Goal: Information Seeking & Learning: Check status

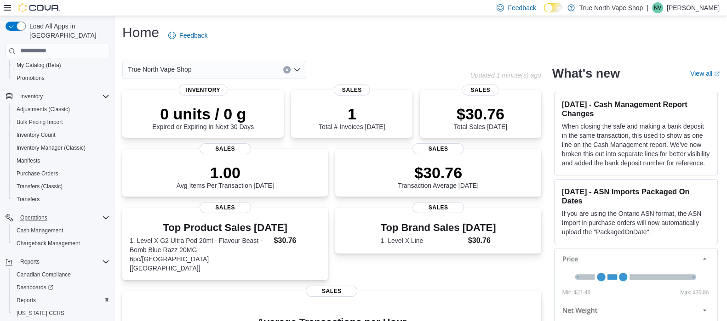
scroll to position [153, 0]
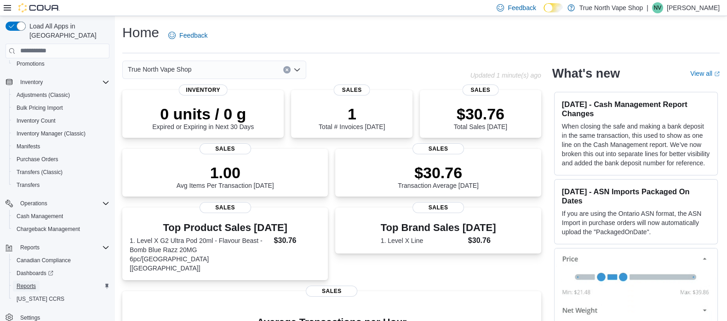
click at [20, 281] on span "Reports" at bounding box center [26, 286] width 19 height 11
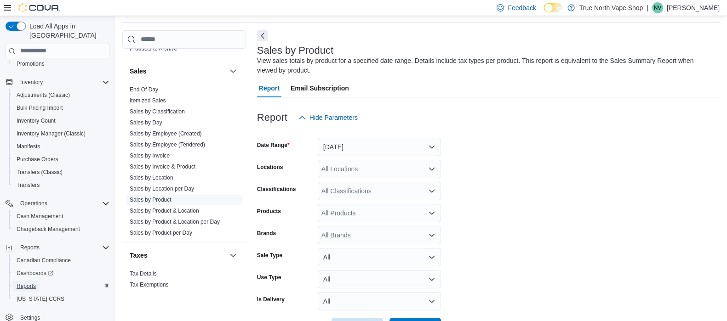
scroll to position [611, 0]
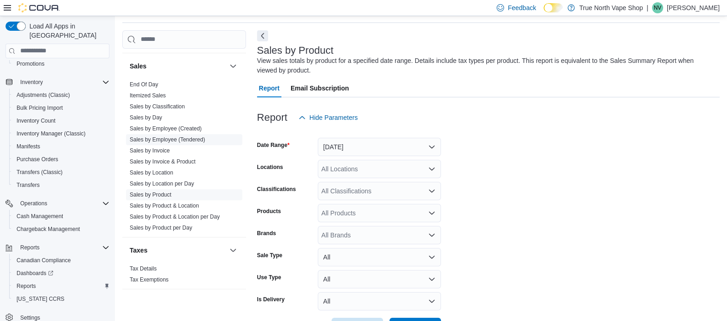
click at [163, 137] on link "Sales by Employee (Tendered)" at bounding box center [167, 140] width 75 height 6
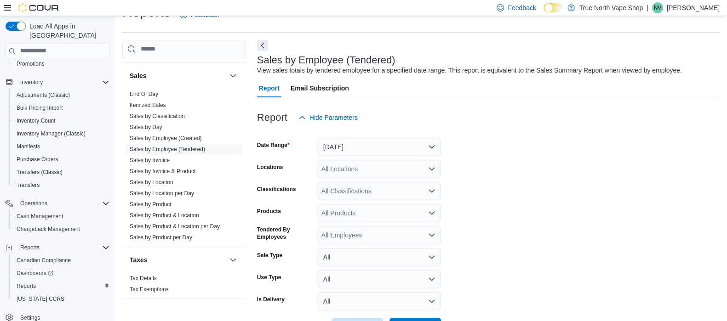
scroll to position [54, 0]
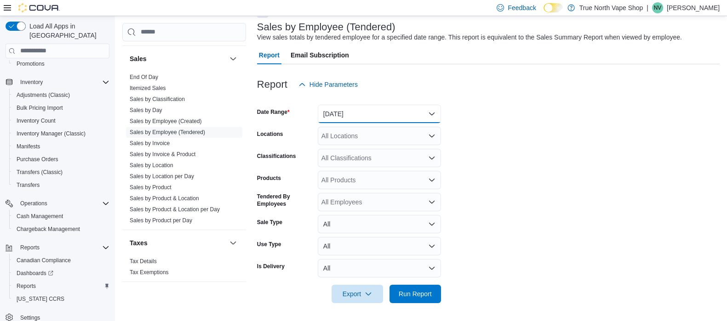
click at [394, 112] on button "Yesterday" at bounding box center [379, 114] width 123 height 18
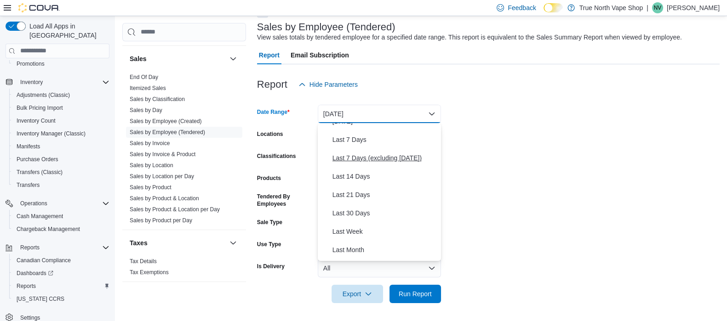
scroll to position [50, 0]
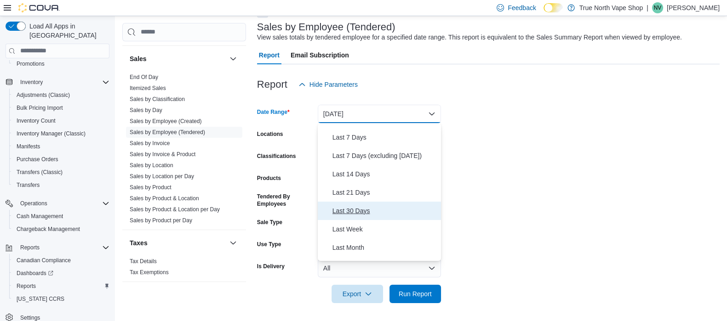
click at [352, 205] on span "Last 30 Days" at bounding box center [384, 210] width 105 height 11
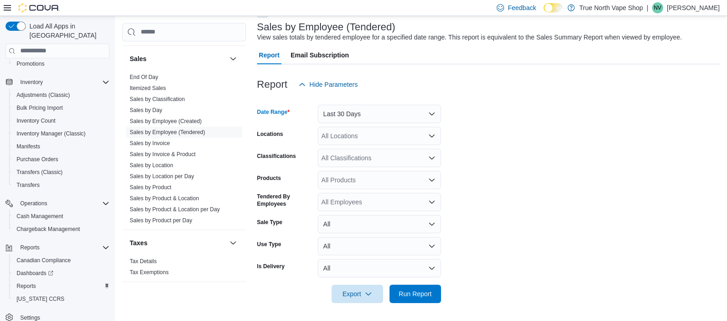
click at [336, 141] on div "All Locations" at bounding box center [379, 136] width 123 height 18
type input "******"
click at [342, 152] on span "Sarnia" at bounding box center [346, 151] width 18 height 9
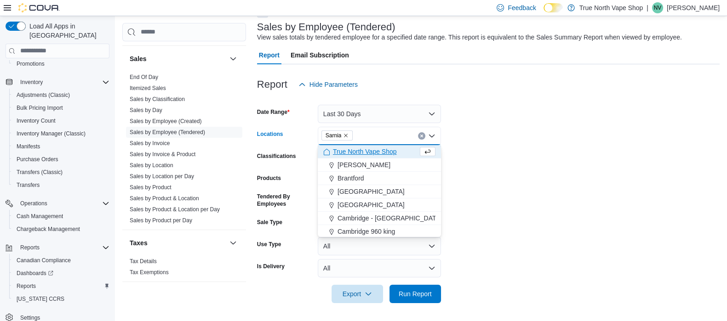
click at [476, 133] on form "Date Range Last 30 Days Locations Sarnia Combo box. Selected. Sarnia. Press Bac…" at bounding box center [488, 199] width 462 height 210
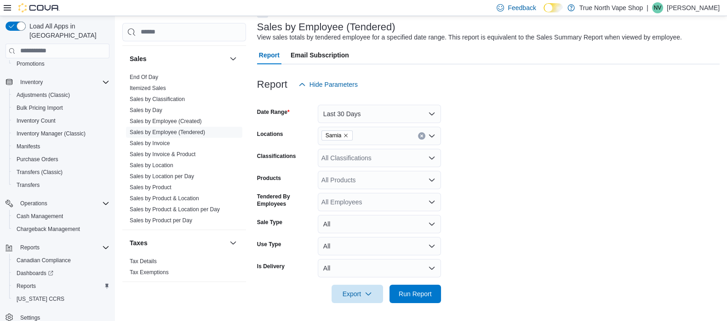
click at [358, 203] on div "All Employees" at bounding box center [379, 202] width 123 height 18
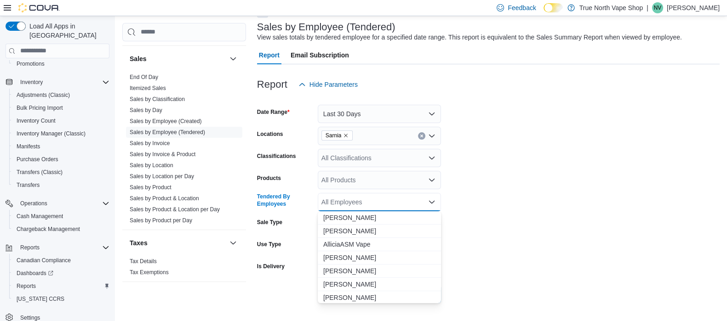
type input "*"
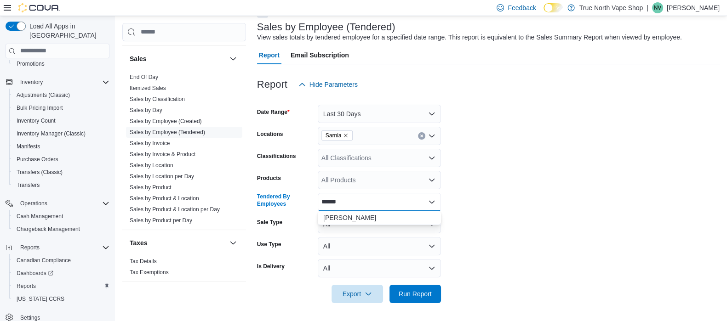
type input "*******"
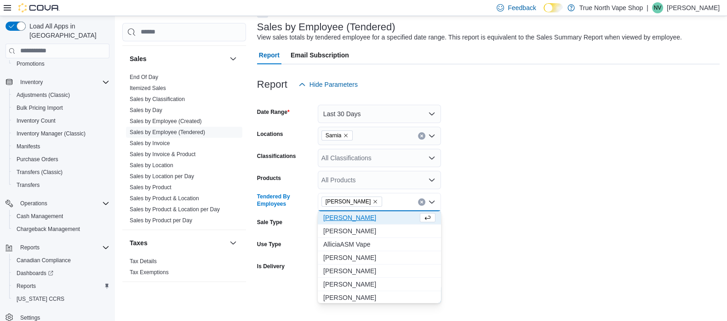
click at [445, 200] on form "Date Range Last 30 Days Locations Sarnia Classifications All Classifications Pr…" at bounding box center [488, 199] width 462 height 210
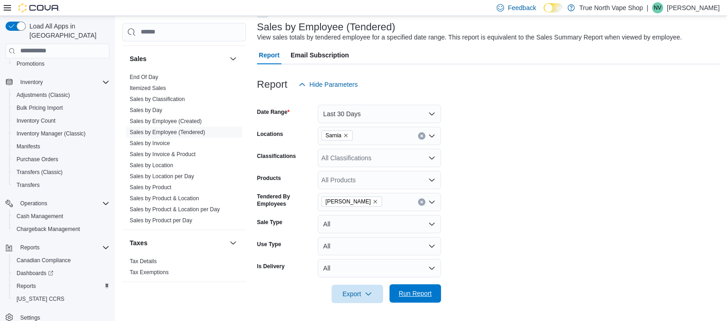
click at [403, 290] on span "Run Report" at bounding box center [414, 293] width 33 height 9
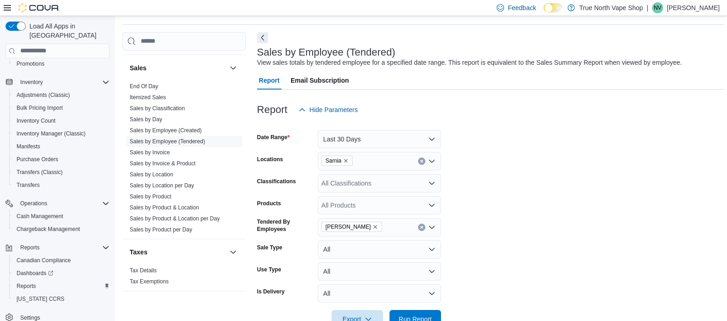
scroll to position [26, 0]
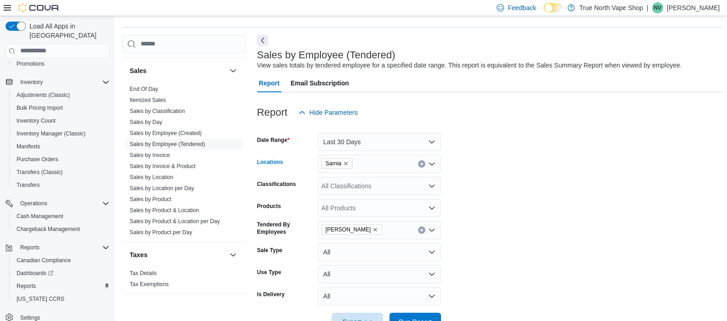
click at [423, 162] on button "Clear input" at bounding box center [421, 163] width 7 height 7
click at [176, 205] on span "Sales by Product & Location" at bounding box center [184, 210] width 116 height 11
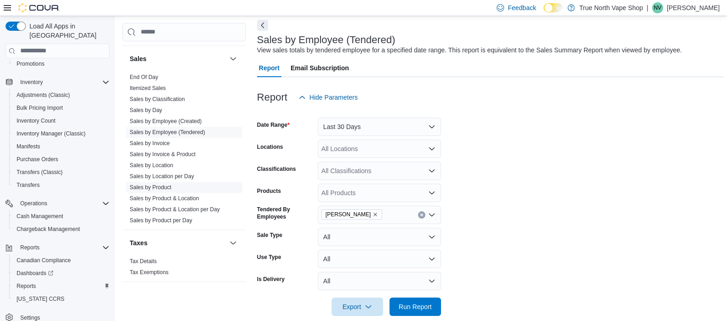
click at [149, 184] on link "Sales by Product" at bounding box center [151, 187] width 42 height 6
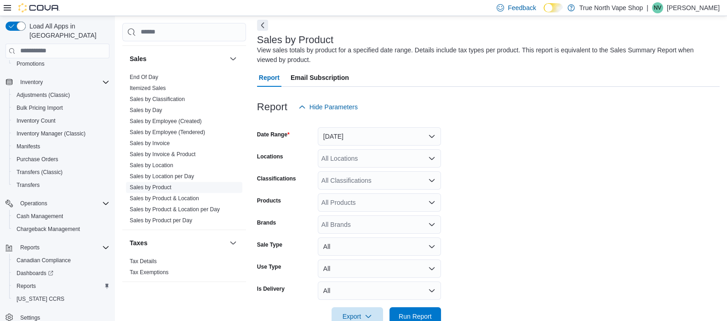
scroll to position [30, 0]
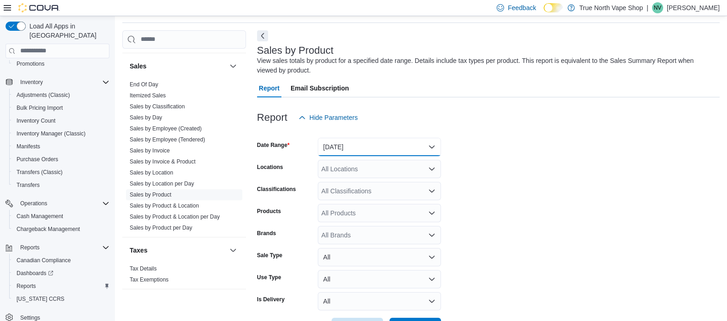
click at [372, 142] on button "Yesterday" at bounding box center [379, 147] width 123 height 18
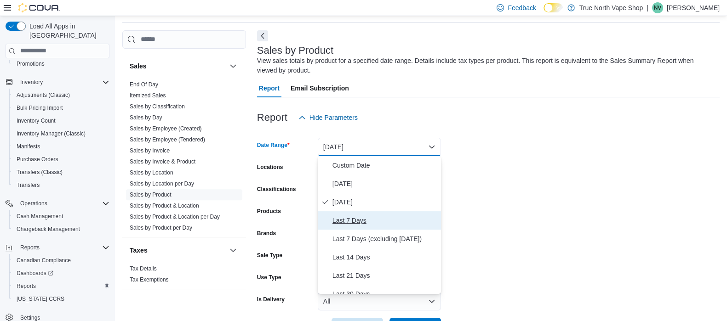
click at [340, 219] on span "Last 7 Days" at bounding box center [384, 220] width 105 height 11
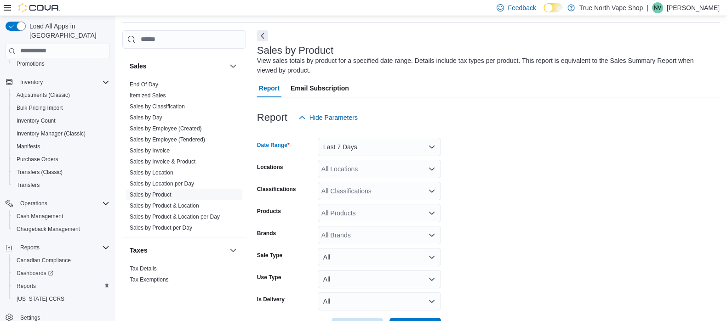
click at [336, 171] on div "All Locations" at bounding box center [379, 169] width 123 height 18
type input "******"
click at [338, 186] on span "Sarnia" at bounding box center [346, 184] width 18 height 9
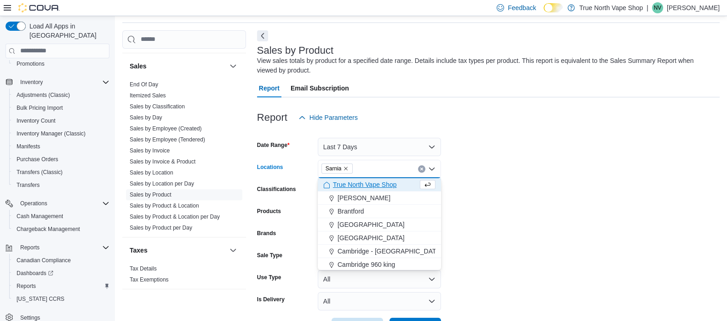
click at [501, 148] on form "Date Range Last 7 Days Locations Sarnia Combo box. Selected. Sarnia. Press Back…" at bounding box center [488, 232] width 462 height 210
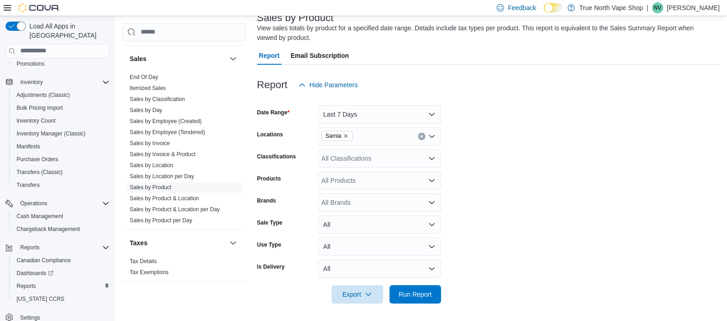
scroll to position [63, 0]
click at [354, 159] on div "All Classifications" at bounding box center [379, 158] width 123 height 18
click at [458, 145] on form "Date Range Last 7 Days Locations Sarnia Classifications All Classifications Pro…" at bounding box center [488, 199] width 462 height 210
click at [349, 182] on div "All Products" at bounding box center [379, 180] width 123 height 18
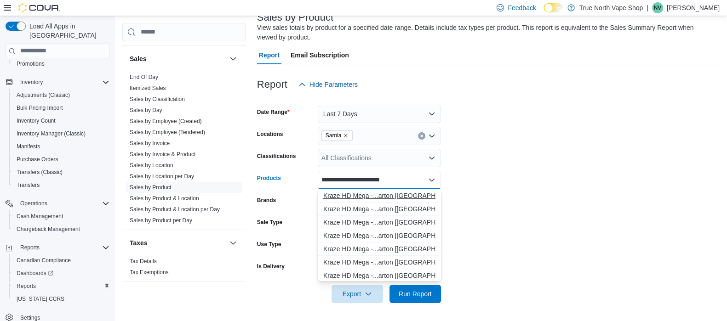
type input "**********"
click at [354, 195] on div "Kraze HD Mega -...arton [Ontario]" at bounding box center [379, 195] width 112 height 9
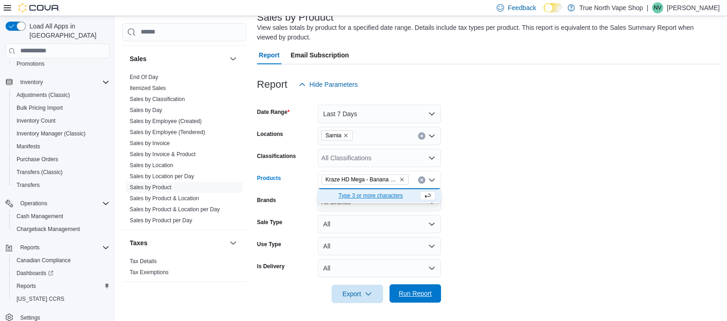
click at [413, 290] on span "Run Report" at bounding box center [414, 293] width 33 height 9
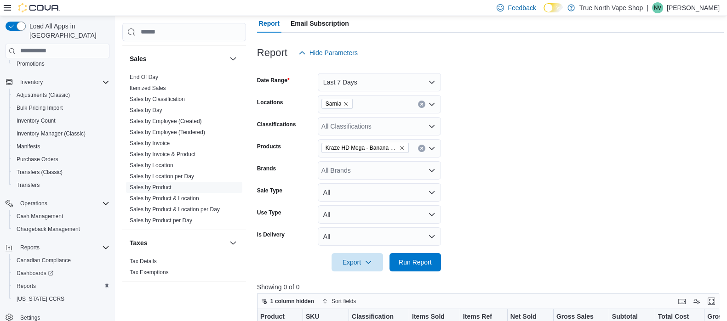
scroll to position [94, 0]
click at [401, 144] on span "Kraze HD Mega - Banana Bake 20mg 5pc/Carton [Ontario]" at bounding box center [364, 148] width 79 height 9
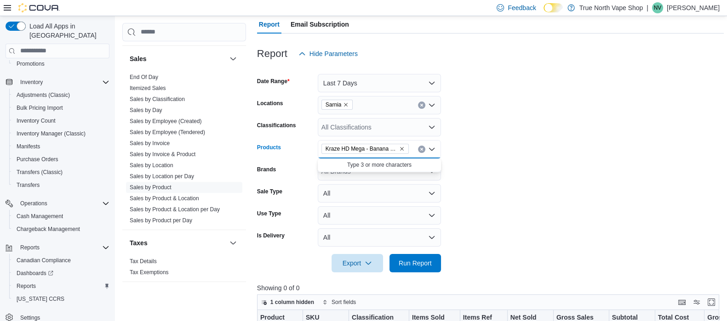
click at [402, 148] on icon "Remove Kraze HD Mega - Banana Bake 20mg 5pc/Carton [Ontario] from selection in …" at bounding box center [402, 149] width 6 height 6
